Goal: Information Seeking & Learning: Learn about a topic

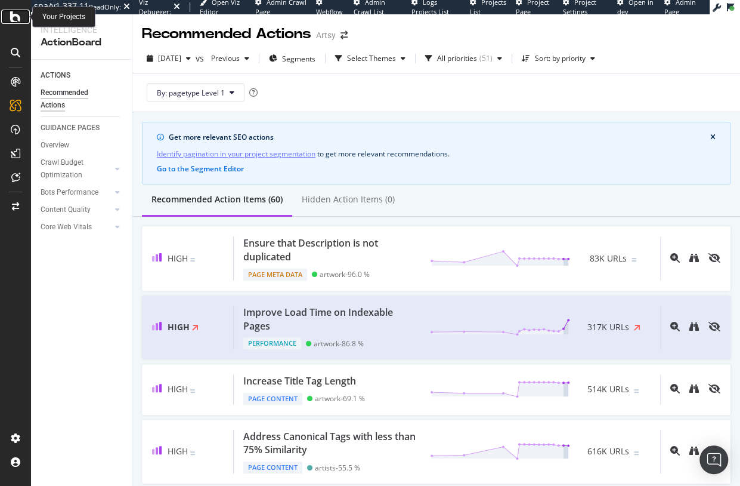
click at [18, 16] on icon at bounding box center [15, 17] width 11 height 14
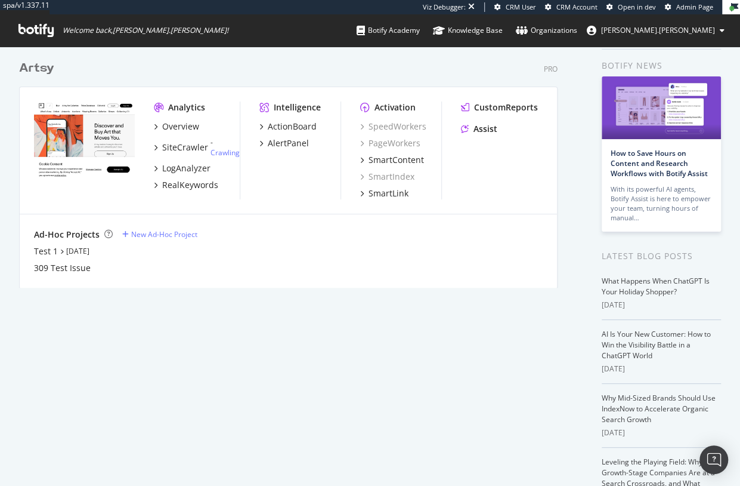
scroll to position [55, 0]
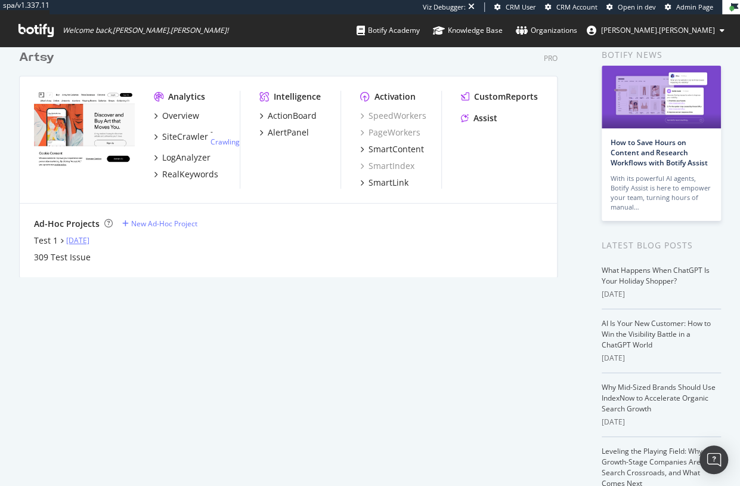
click at [85, 240] on link "[DATE]" at bounding box center [77, 240] width 23 height 10
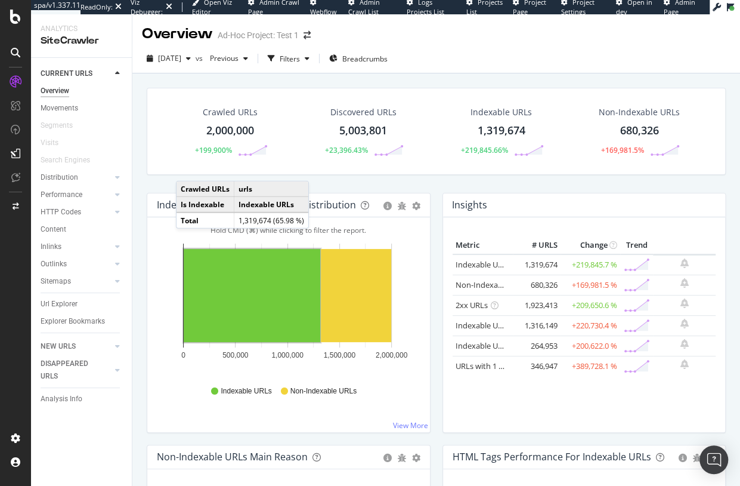
click at [146, 184] on div "Crawled URLs 2,000,000 +199,900% Discovered URLs 5,003,801 +23,396.43% Indexabl…" at bounding box center [436, 140] width 591 height 105
click at [251, 217] on td "1,319,674 (65.98 %)" at bounding box center [271, 220] width 75 height 16
click at [326, 180] on div "Crawled URLs 2,000,000 +199,900% Discovered URLs 5,003,801 +23,396.43% Indexabl…" at bounding box center [436, 140] width 591 height 105
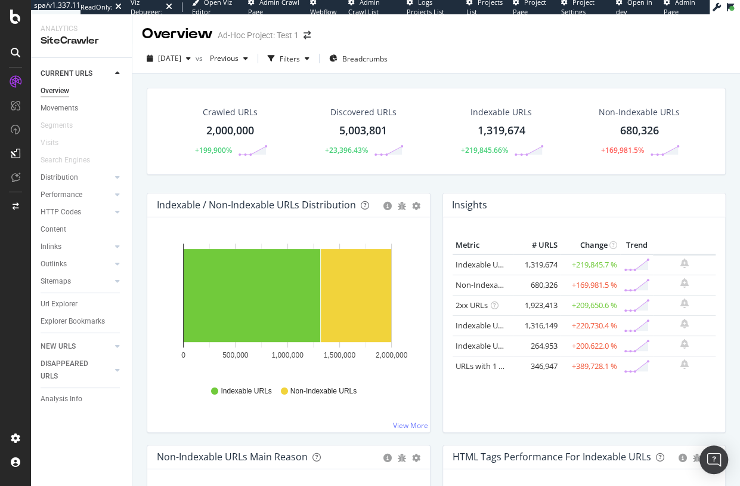
click at [141, 247] on div "Indexable / Non-Indexable URLs Distribution Bar Bar (by Percentage) Table Expor…" at bounding box center [289, 319] width 296 height 252
click at [116, 176] on icon at bounding box center [117, 177] width 5 height 7
click at [116, 194] on icon at bounding box center [117, 194] width 5 height 7
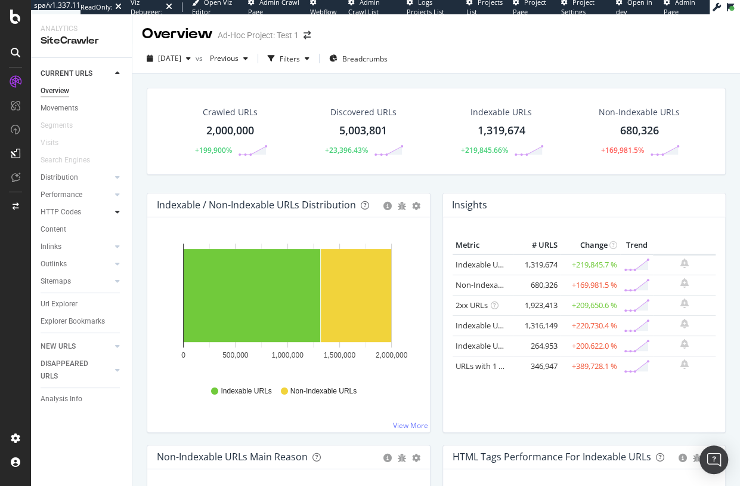
click at [120, 209] on icon at bounding box center [117, 211] width 5 height 7
click at [118, 211] on icon at bounding box center [117, 211] width 5 height 7
click at [119, 249] on icon at bounding box center [117, 246] width 5 height 7
click at [119, 247] on icon at bounding box center [117, 246] width 5 height 7
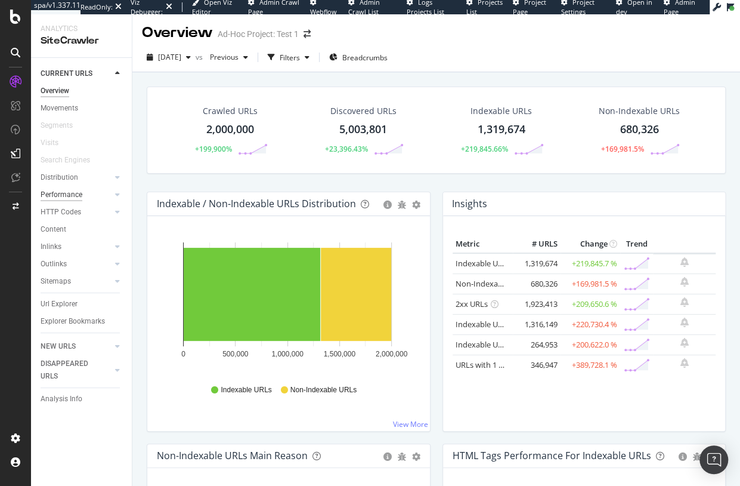
click at [78, 194] on div "Performance" at bounding box center [62, 195] width 42 height 13
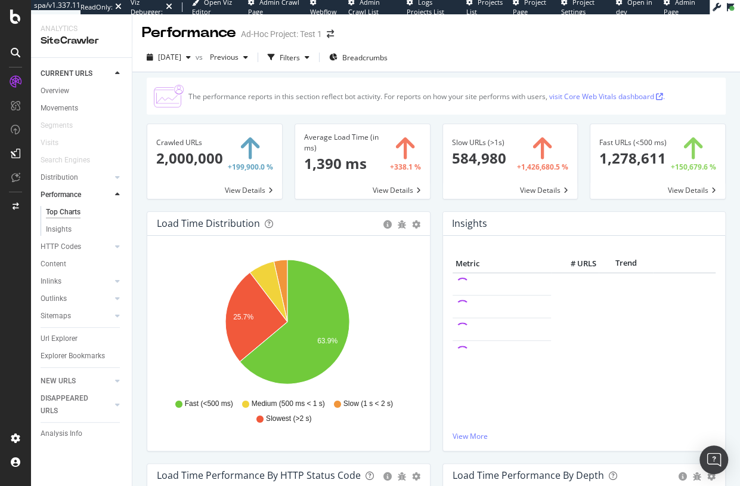
click at [116, 193] on icon at bounding box center [117, 194] width 5 height 7
click at [76, 212] on div "HTTP Codes" at bounding box center [61, 212] width 41 height 13
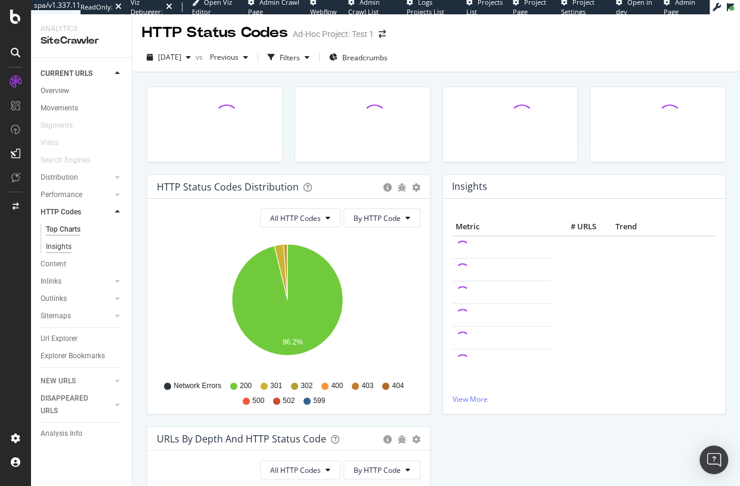
click at [58, 250] on div "Insights" at bounding box center [59, 246] width 26 height 13
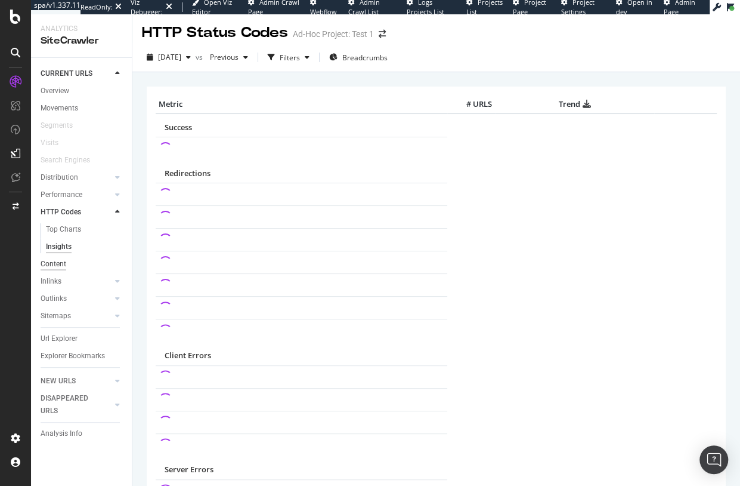
click at [56, 264] on div "Content" at bounding box center [54, 264] width 26 height 13
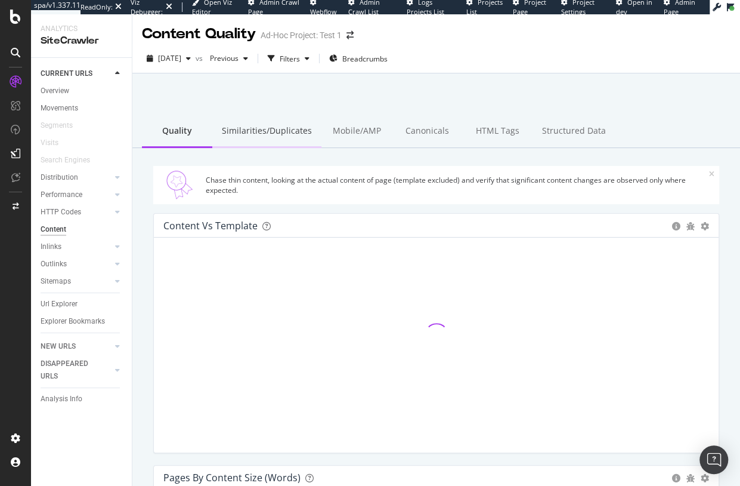
click at [282, 128] on div "Similarities/Duplicates" at bounding box center [266, 131] width 109 height 33
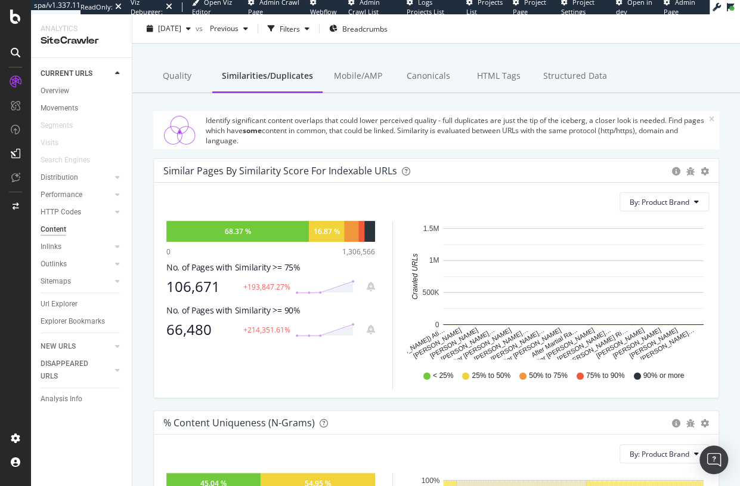
scroll to position [61, 0]
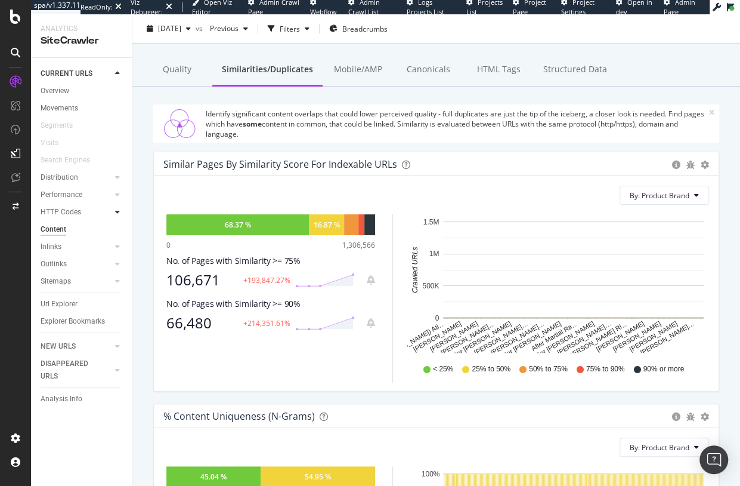
click at [119, 212] on icon at bounding box center [117, 211] width 5 height 7
click at [112, 193] on div at bounding box center [118, 195] width 12 height 12
click at [115, 174] on icon at bounding box center [117, 177] width 5 height 7
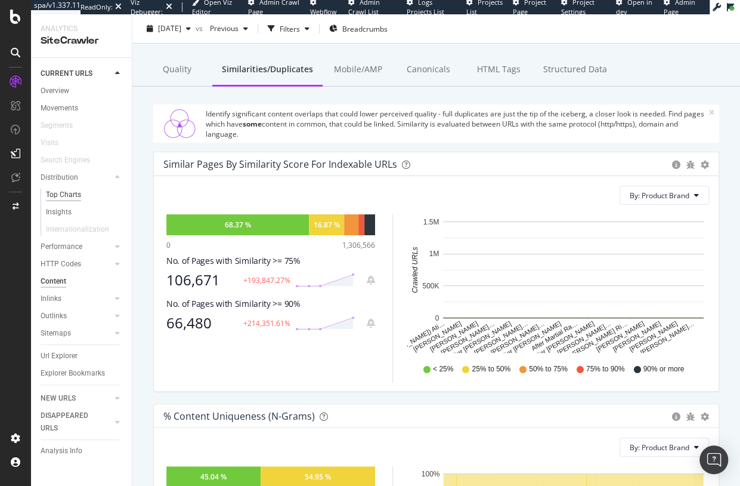
click at [71, 194] on div "Top Charts" at bounding box center [63, 195] width 35 height 13
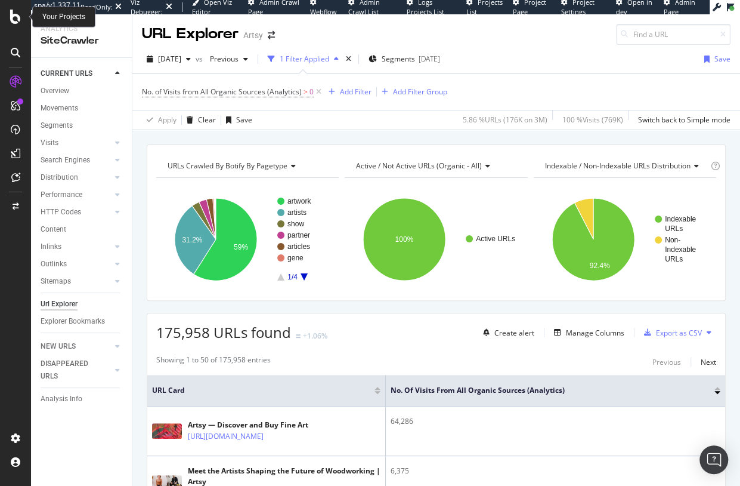
click at [14, 13] on icon at bounding box center [15, 17] width 11 height 14
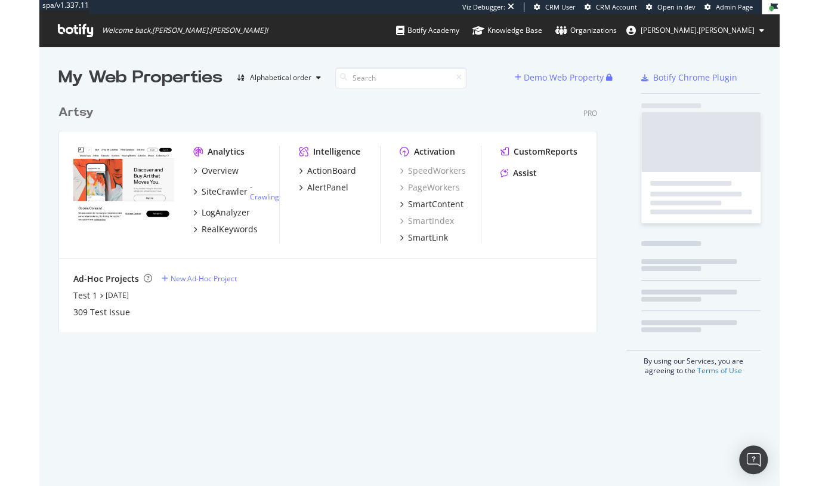
scroll to position [236, 542]
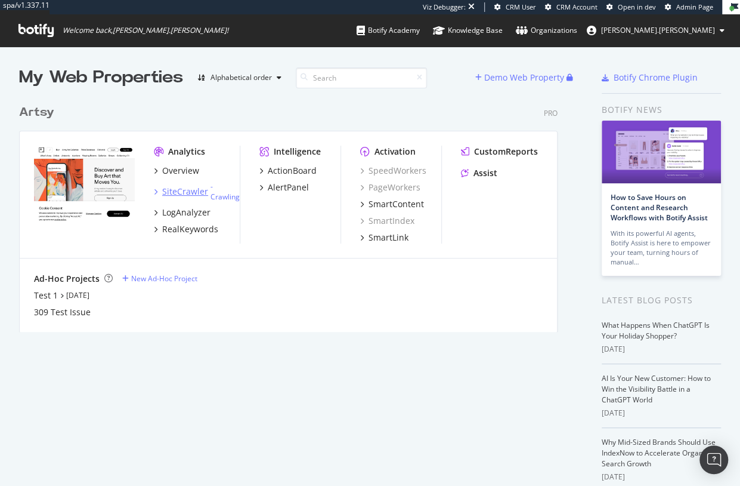
click at [190, 194] on div "SiteCrawler" at bounding box center [185, 192] width 46 height 12
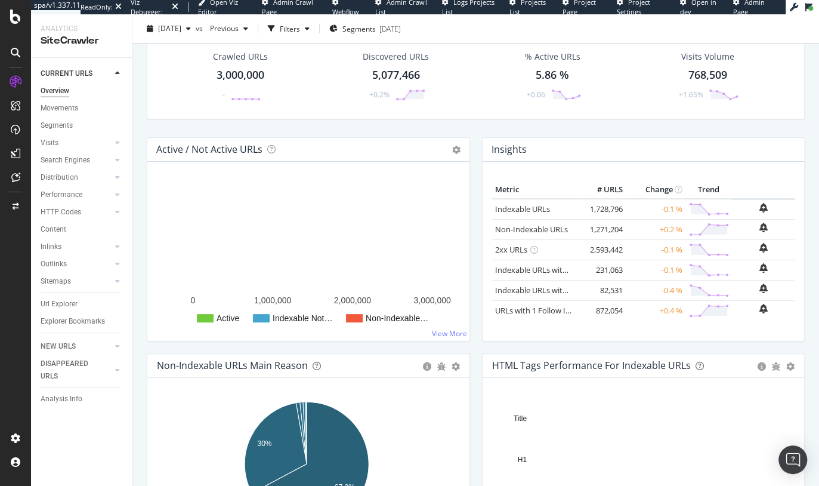
scroll to position [67, 0]
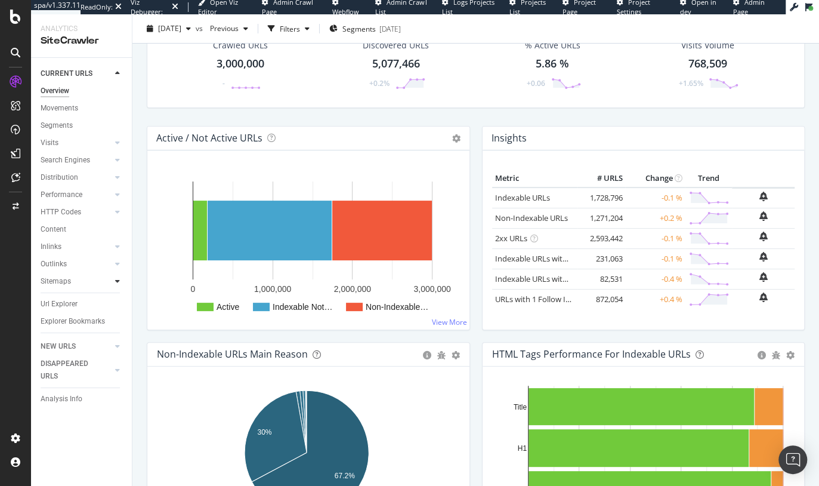
click at [116, 280] on icon at bounding box center [117, 280] width 5 height 7
click at [119, 263] on icon at bounding box center [117, 263] width 5 height 7
click at [120, 248] on icon at bounding box center [117, 246] width 5 height 7
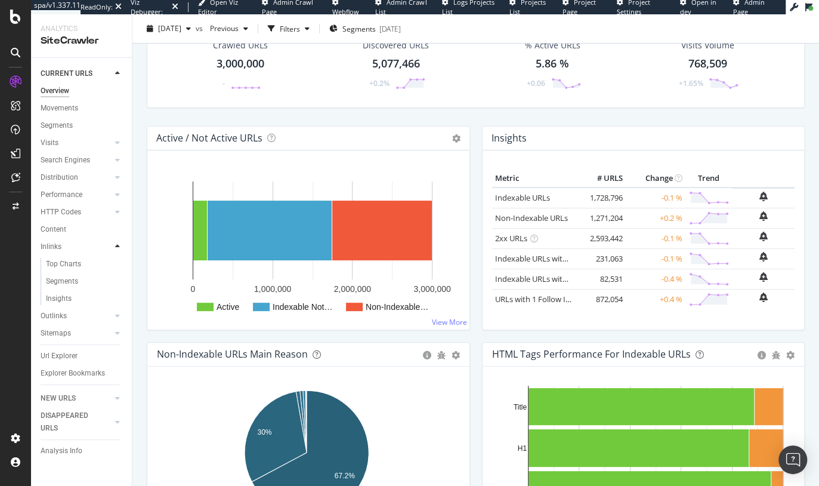
click at [120, 248] on icon at bounding box center [117, 246] width 5 height 7
click at [118, 214] on icon at bounding box center [117, 211] width 5 height 7
click at [117, 197] on icon at bounding box center [117, 194] width 5 height 7
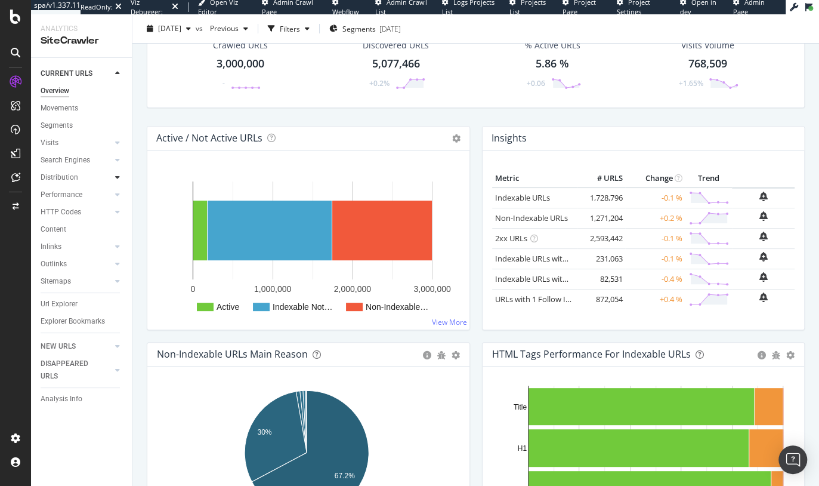
click at [116, 179] on icon at bounding box center [117, 177] width 5 height 7
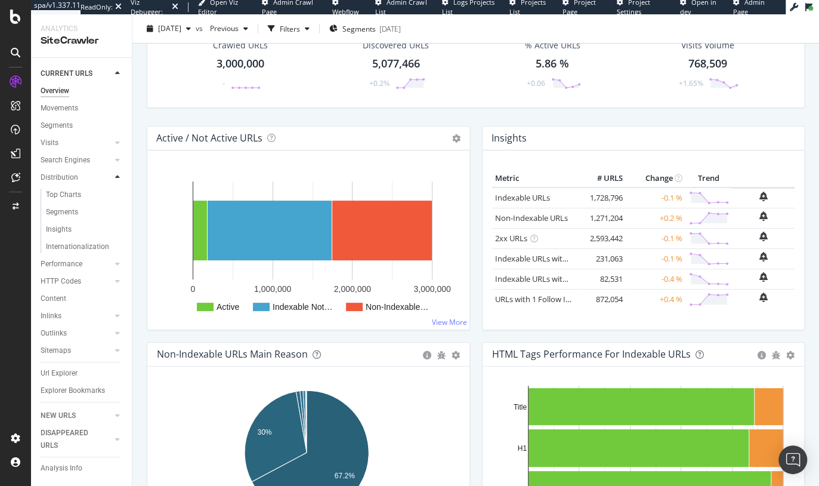
click at [116, 179] on icon at bounding box center [117, 177] width 5 height 7
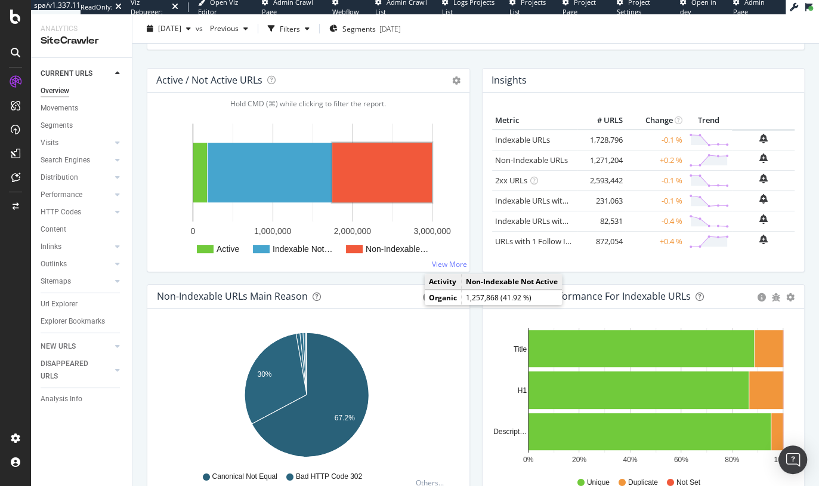
scroll to position [132, 0]
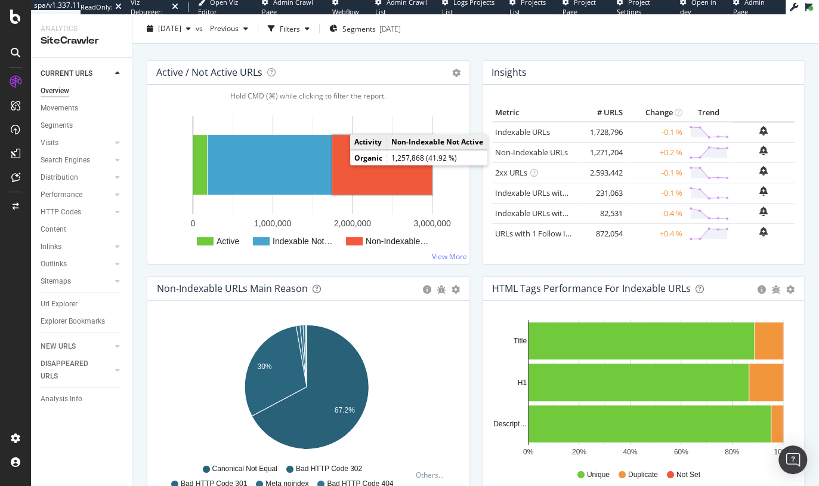
click at [383, 192] on rect "A chart." at bounding box center [382, 165] width 100 height 60
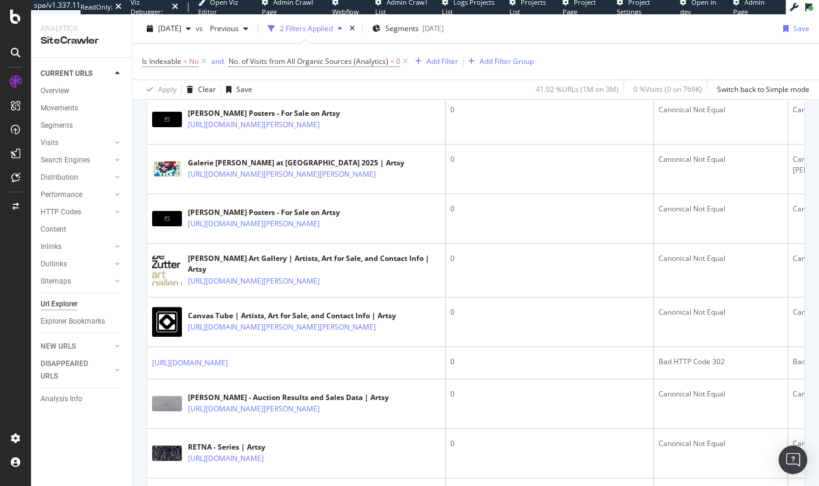
scroll to position [483, 0]
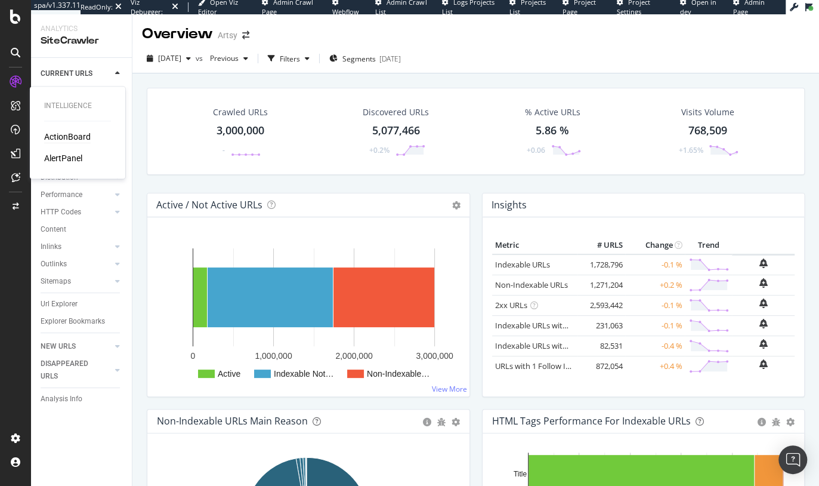
click at [64, 142] on div "ActionBoard" at bounding box center [67, 137] width 47 height 12
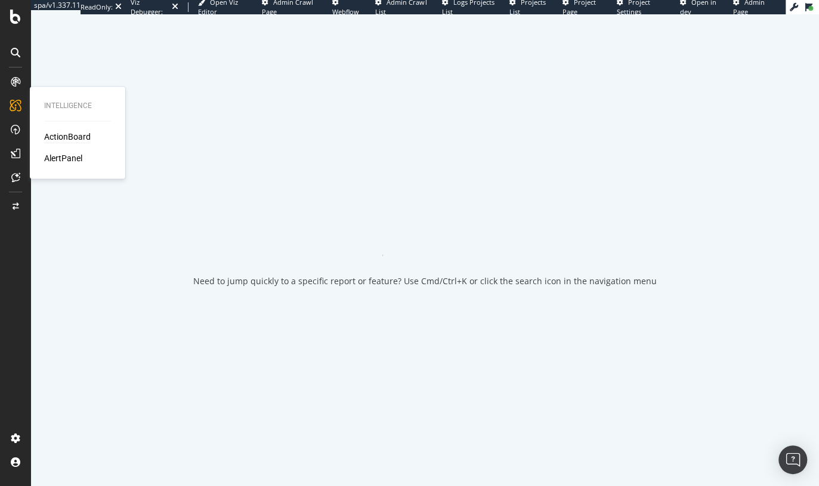
click at [67, 138] on div "ActionBoard" at bounding box center [67, 137] width 47 height 12
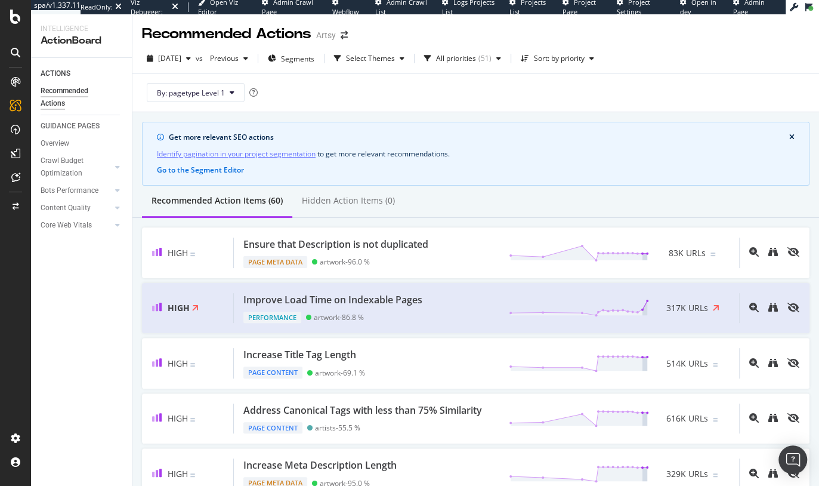
click at [279, 153] on link "Identify pagination in your project segmentation" at bounding box center [236, 153] width 159 height 13
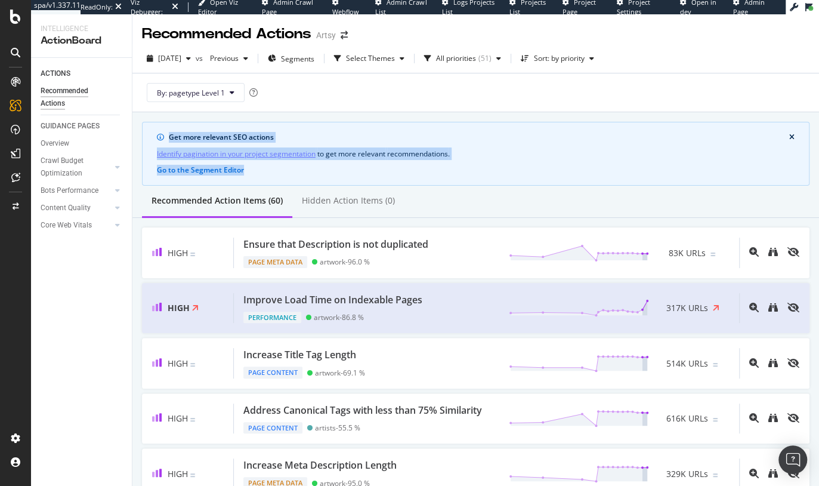
drag, startPoint x: 143, startPoint y: 128, endPoint x: 454, endPoint y: 174, distance: 314.7
click at [454, 174] on div "Get more relevant SEO actions Identify pagination in your project segmentation …" at bounding box center [476, 154] width 668 height 64
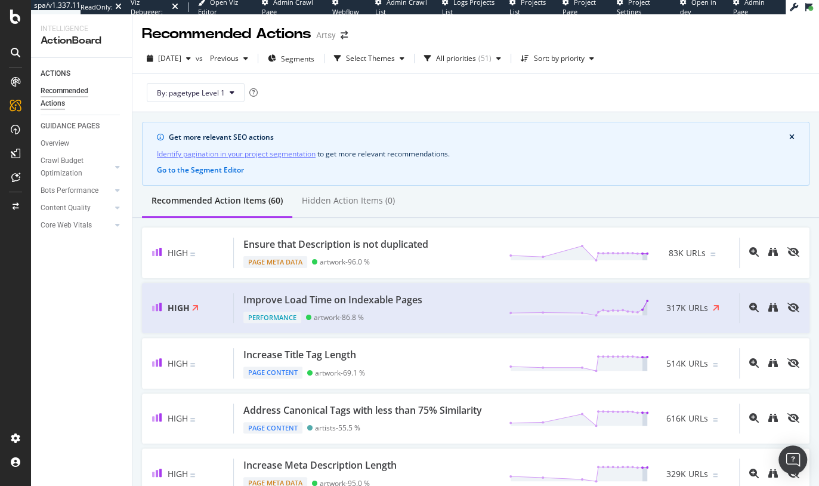
click at [492, 171] on div "Get more relevant SEO actions Identify pagination in your project segmentation …" at bounding box center [476, 154] width 668 height 64
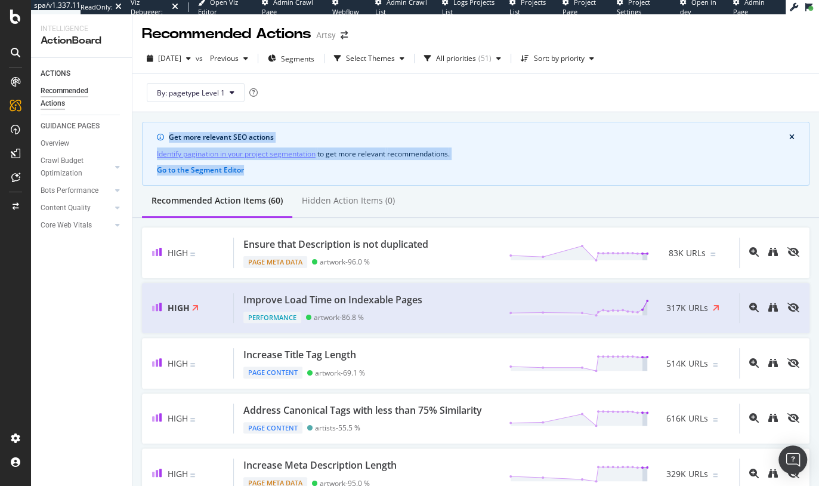
drag, startPoint x: 328, startPoint y: 174, endPoint x: 135, endPoint y: 122, distance: 199.0
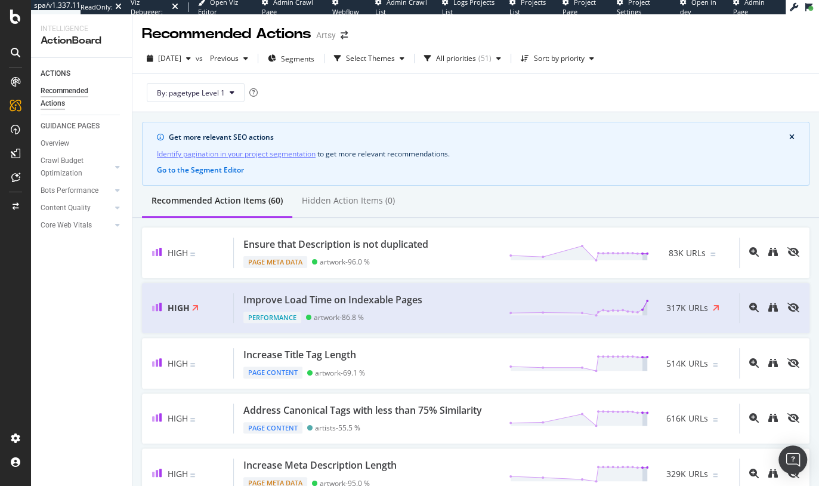
click at [351, 168] on div "Get more relevant SEO actions Identify pagination in your project segmentation …" at bounding box center [476, 154] width 668 height 64
drag, startPoint x: 144, startPoint y: 153, endPoint x: 516, endPoint y: 158, distance: 372.3
click at [473, 158] on div "Get more relevant SEO actions Identify pagination in your project segmentation …" at bounding box center [476, 154] width 668 height 64
click at [525, 158] on div "Identify pagination in your project segmentation to get more relevant recommend…" at bounding box center [476, 153] width 638 height 13
click at [314, 58] on span "Segments" at bounding box center [297, 59] width 33 height 10
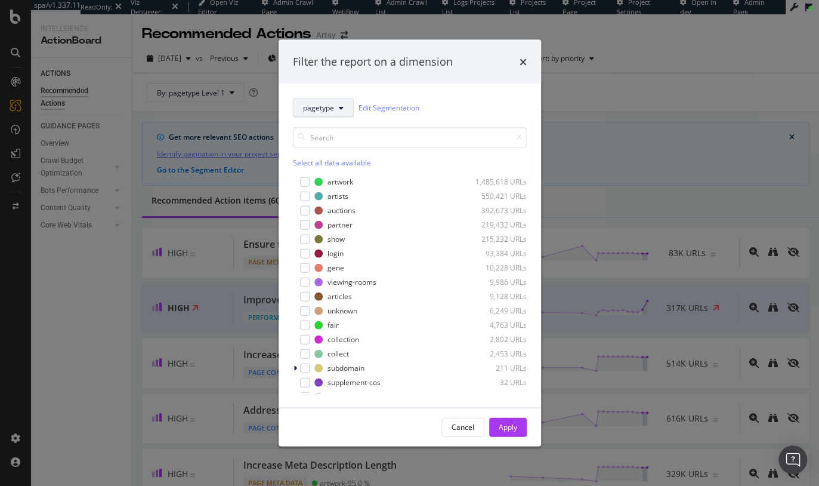
click at [320, 107] on span "pagetype" at bounding box center [318, 108] width 31 height 10
click at [338, 192] on span "Breadcrumb Tree" at bounding box center [341, 191] width 77 height 11
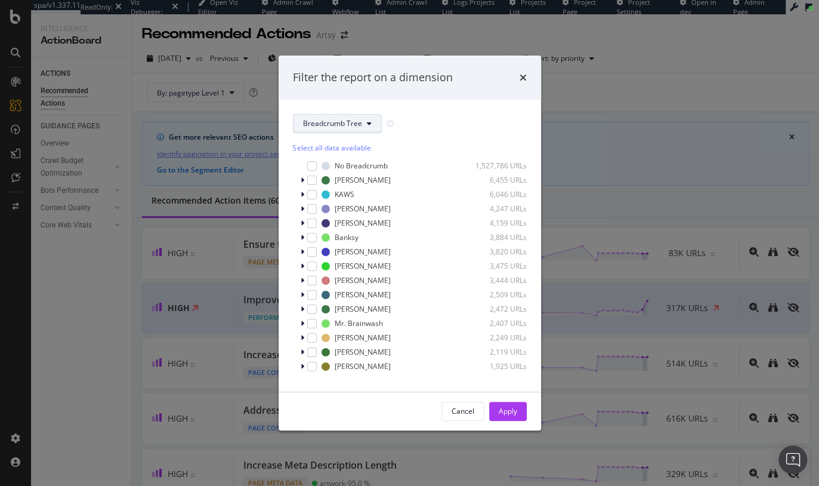
click at [339, 121] on span "Breadcrumb Tree" at bounding box center [332, 123] width 59 height 10
click at [324, 165] on span "pagetype" at bounding box center [341, 165] width 77 height 11
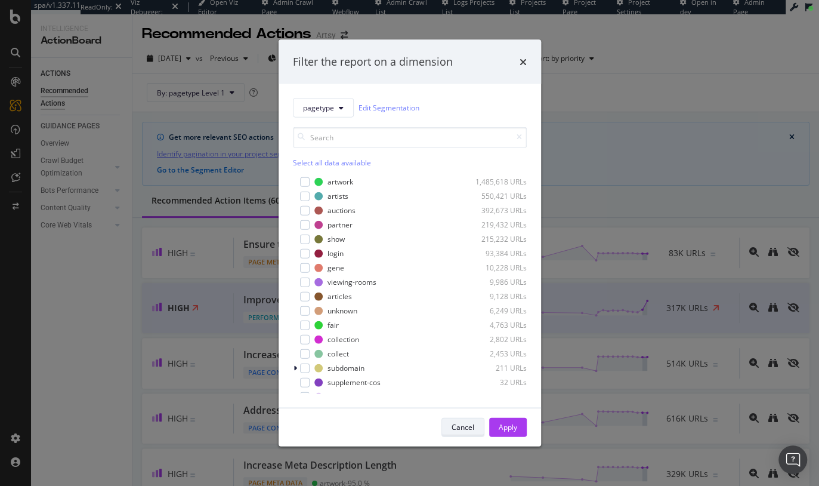
click at [459, 424] on div "Cancel" at bounding box center [463, 427] width 23 height 10
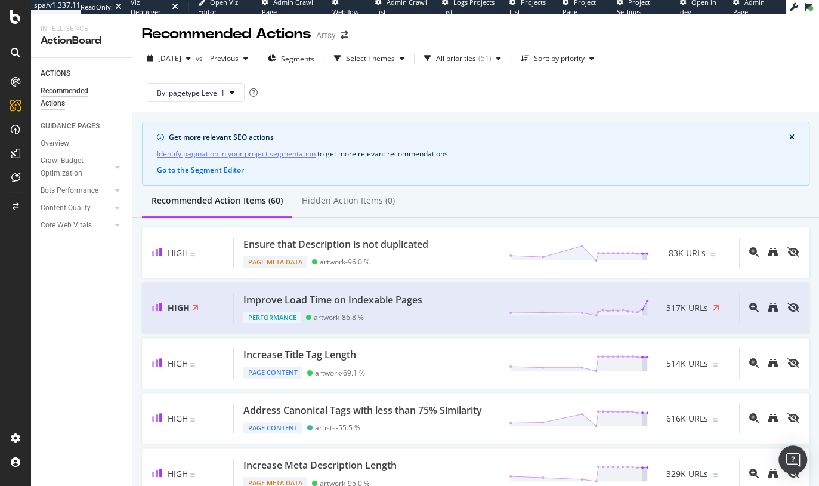
click at [573, 187] on div "Recommended Action Items (60) Hidden Action Items (0)" at bounding box center [475, 202] width 687 height 32
drag, startPoint x: 167, startPoint y: 135, endPoint x: 316, endPoint y: 139, distance: 149.2
click at [316, 139] on div "Get more relevant SEO actions" at bounding box center [476, 137] width 638 height 11
click at [338, 142] on div "Get more relevant SEO actions Identify pagination in your project segmentation …" at bounding box center [476, 154] width 668 height 64
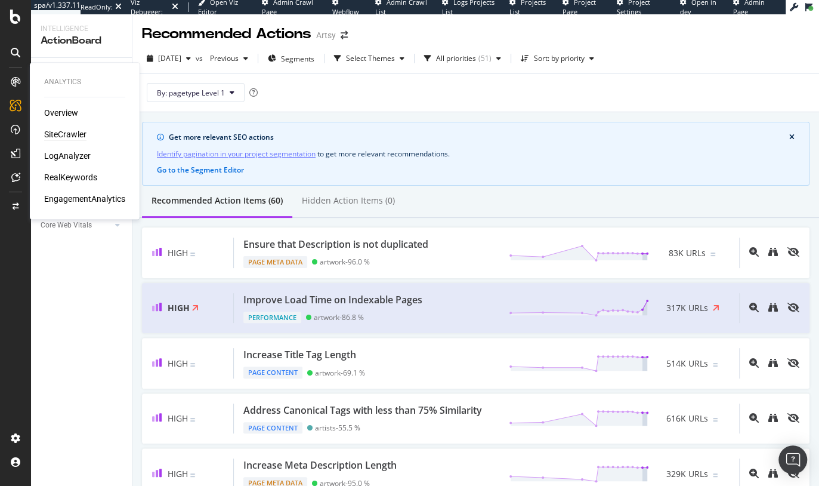
click at [60, 132] on div "SiteCrawler" at bounding box center [65, 134] width 42 height 12
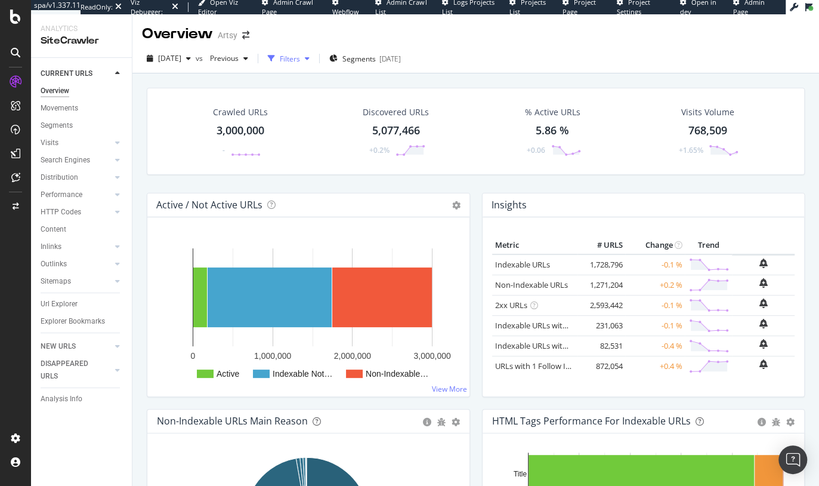
click at [300, 60] on div "Filters" at bounding box center [290, 59] width 20 height 10
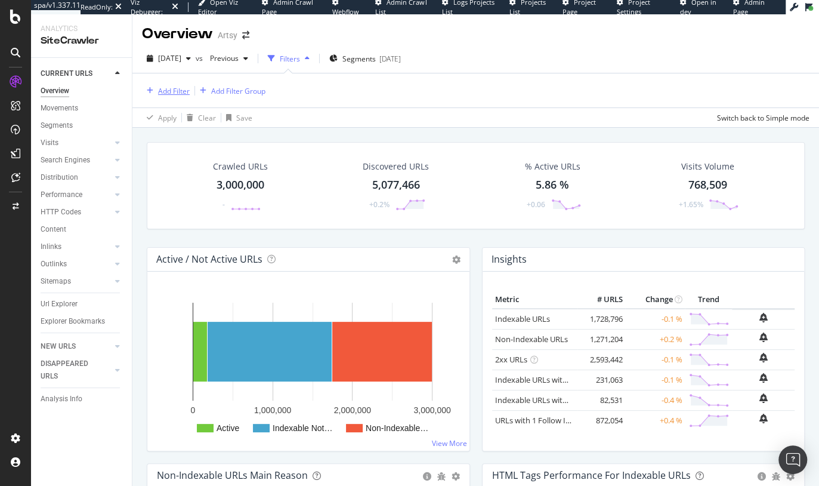
click at [165, 91] on div "Add Filter" at bounding box center [174, 91] width 32 height 10
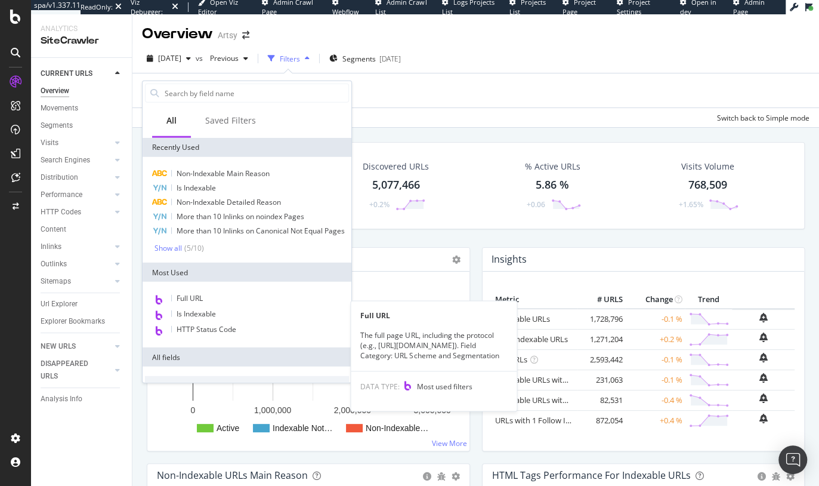
click at [200, 303] on span "Full URL" at bounding box center [190, 298] width 26 height 10
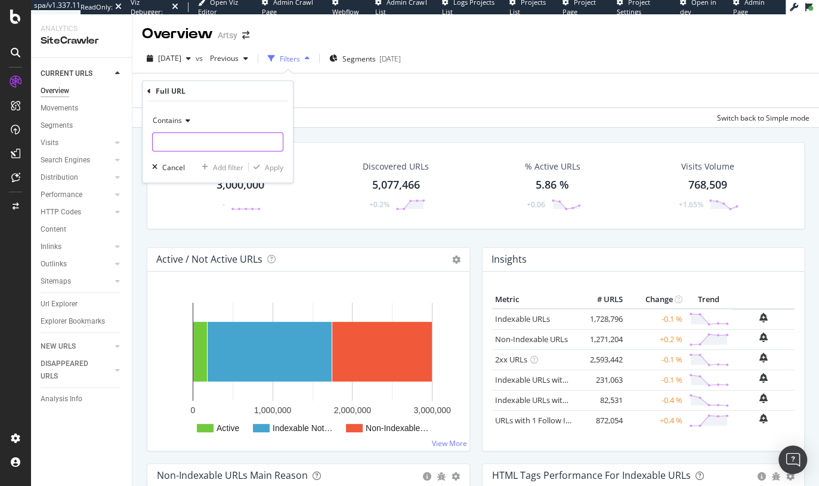
click at [203, 141] on input "text" at bounding box center [218, 141] width 130 height 19
type input "page="
click at [279, 166] on div "Apply" at bounding box center [274, 167] width 18 height 10
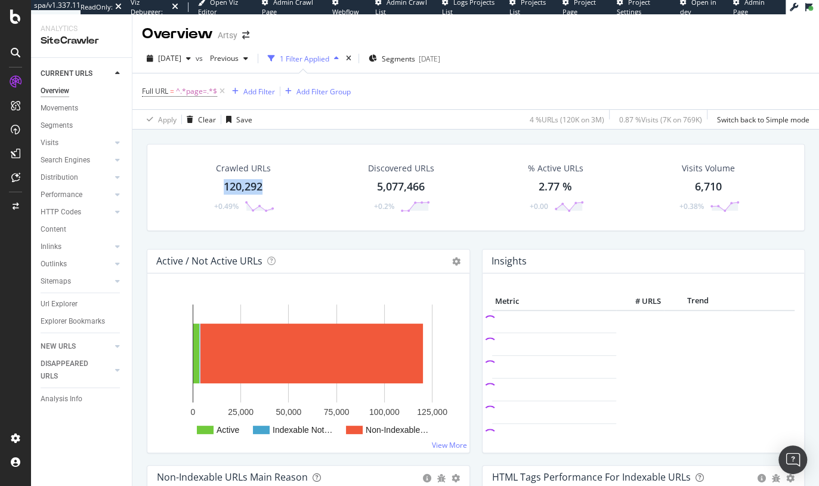
drag, startPoint x: 276, startPoint y: 181, endPoint x: 261, endPoint y: 183, distance: 14.5
click at [261, 183] on div "Crawled URLs 120,292 +0.49%" at bounding box center [243, 187] width 87 height 62
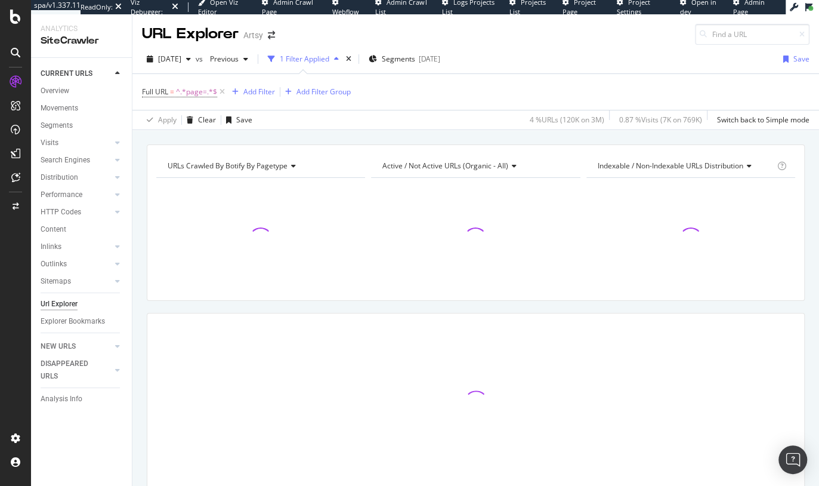
click at [353, 134] on div "URLs Crawled By Botify By pagetype Chart (by Value) Table Expand Export as CSV …" at bounding box center [475, 144] width 687 height 29
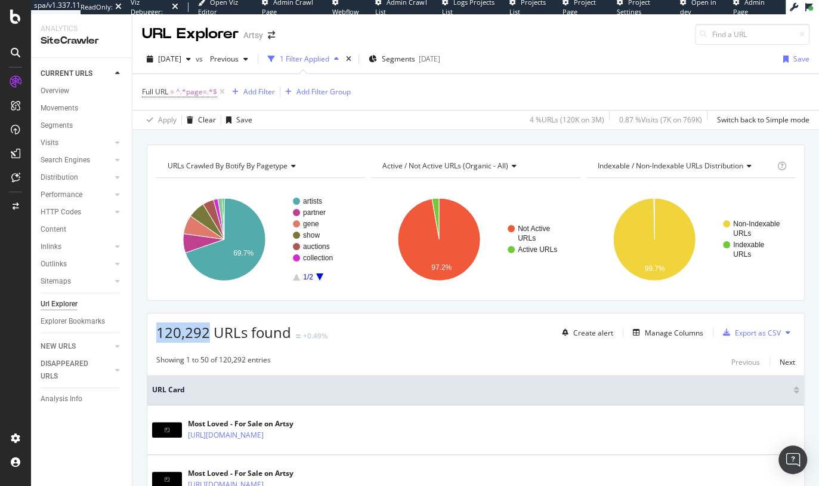
drag, startPoint x: 159, startPoint y: 327, endPoint x: 206, endPoint y: 327, distance: 47.1
click at [206, 327] on span "120,292 URLs found" at bounding box center [223, 332] width 135 height 20
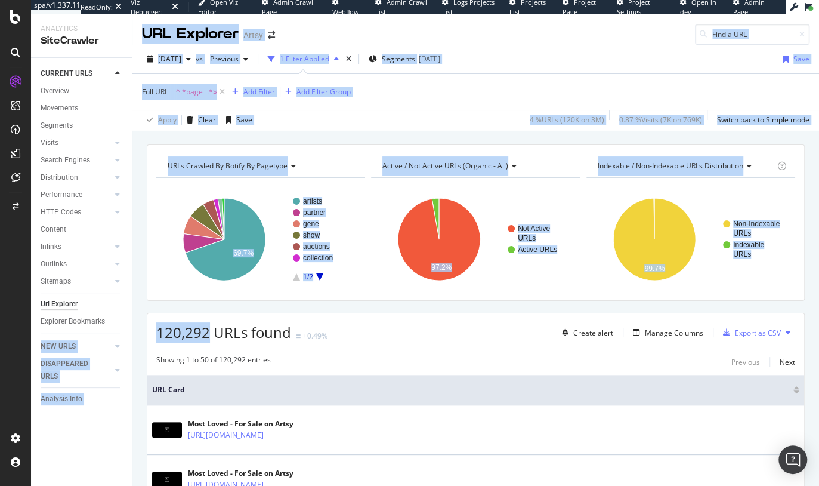
drag, startPoint x: 207, startPoint y: 331, endPoint x: 127, endPoint y: 328, distance: 80.0
click at [127, 328] on div "Analytics SiteCrawler CURRENT URLS Overview Movements Segments Visits Analysis …" at bounding box center [425, 249] width 788 height 471
click at [166, 326] on span "120,292 URLs found" at bounding box center [223, 332] width 135 height 20
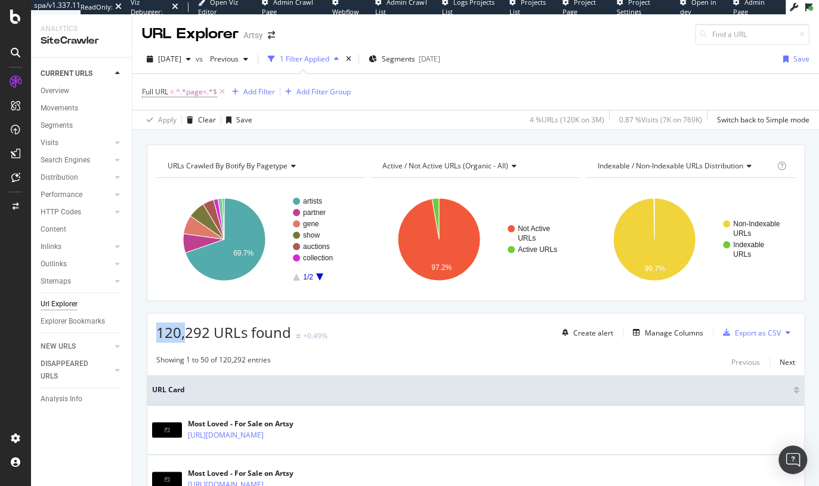
drag, startPoint x: 150, startPoint y: 331, endPoint x: 203, endPoint y: 334, distance: 53.8
click at [194, 334] on div "120,292 URLs found +0.49% Create alert Manage Columns Export as CSV" at bounding box center [475, 327] width 657 height 29
click at [369, 339] on div "120,292 URLs found +0.49% Create alert Manage Columns Export as CSV" at bounding box center [475, 327] width 657 height 29
